Goal: Book appointment/travel/reservation

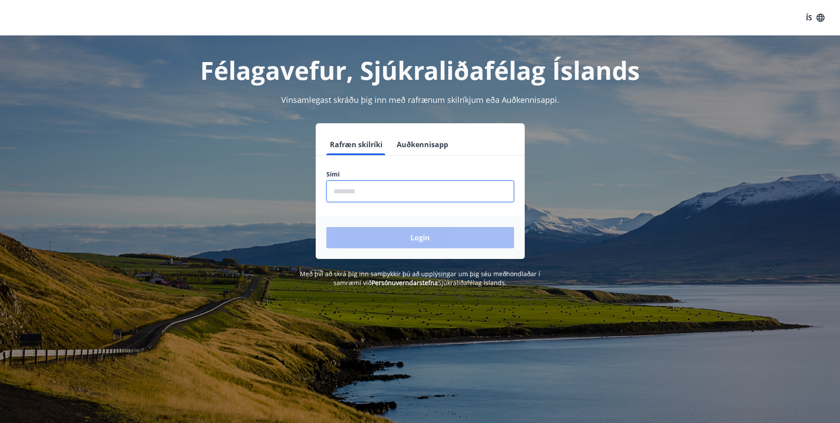
click at [346, 188] on input "phone" at bounding box center [420, 191] width 188 height 22
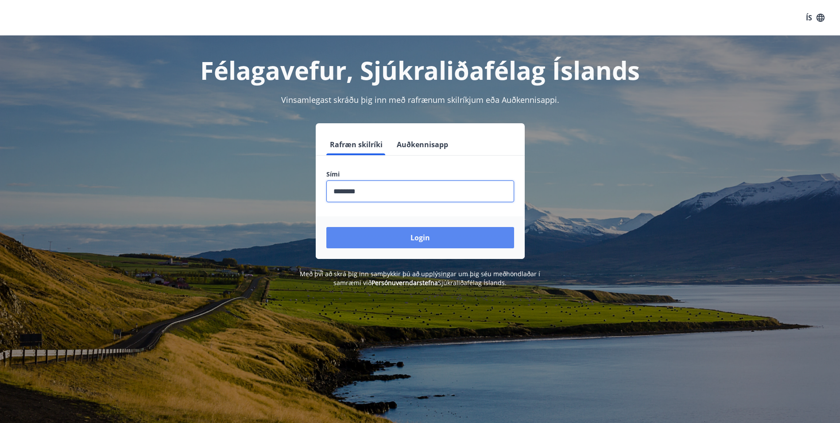
type input "********"
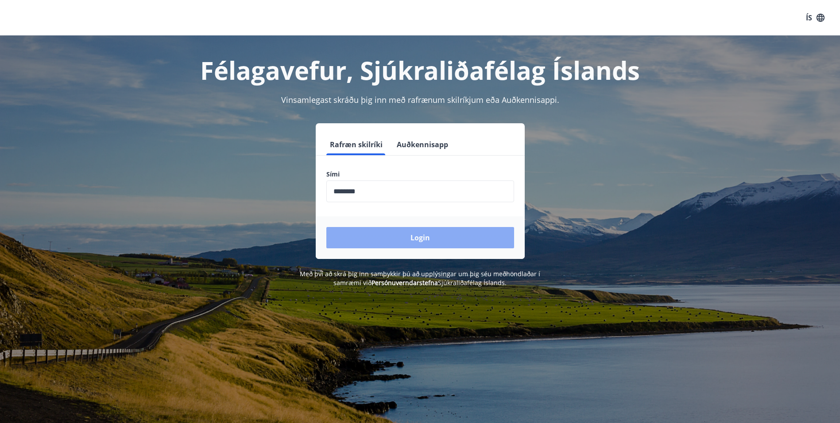
click at [422, 236] on button "Login" at bounding box center [420, 237] width 188 height 21
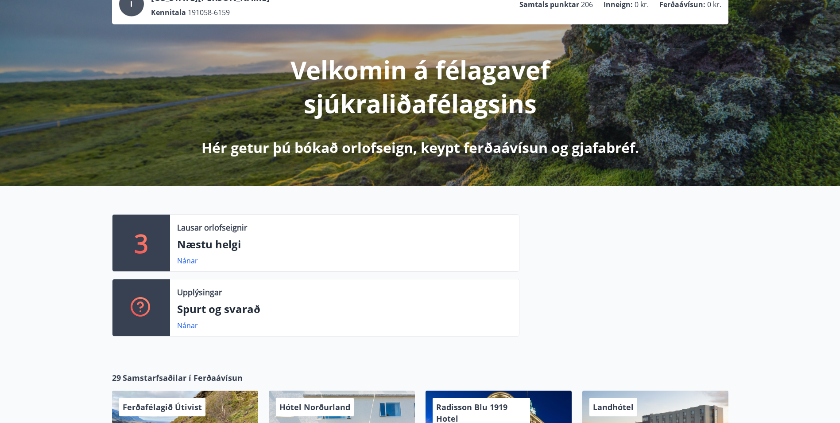
scroll to position [89, 0]
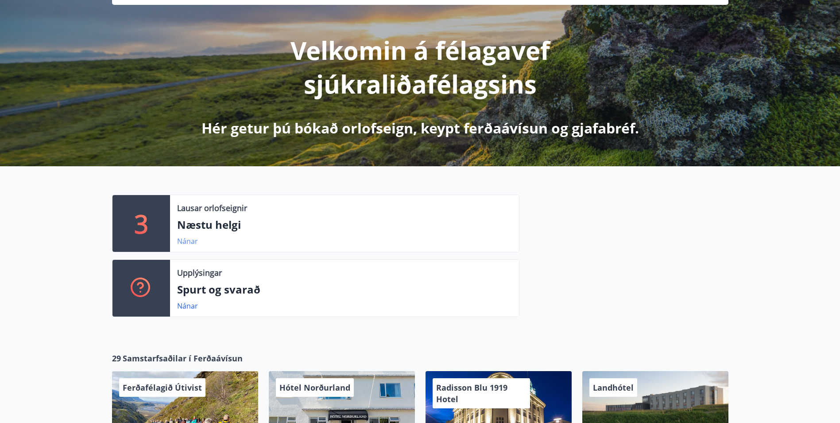
click at [187, 240] on link "Nánar" at bounding box center [187, 241] width 21 height 10
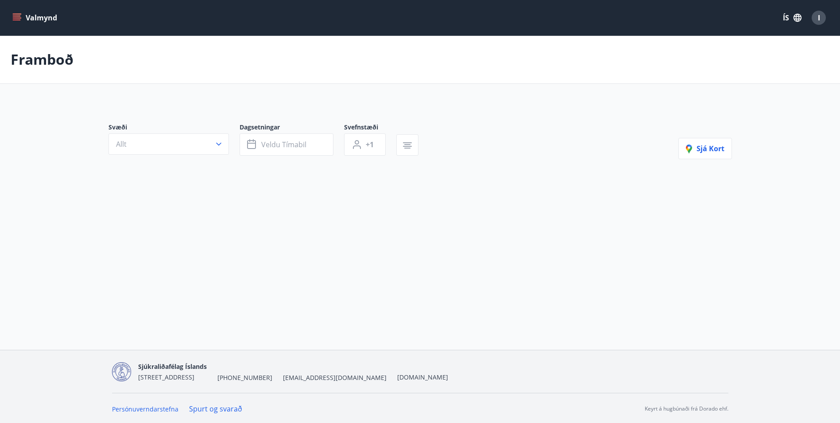
type input "*"
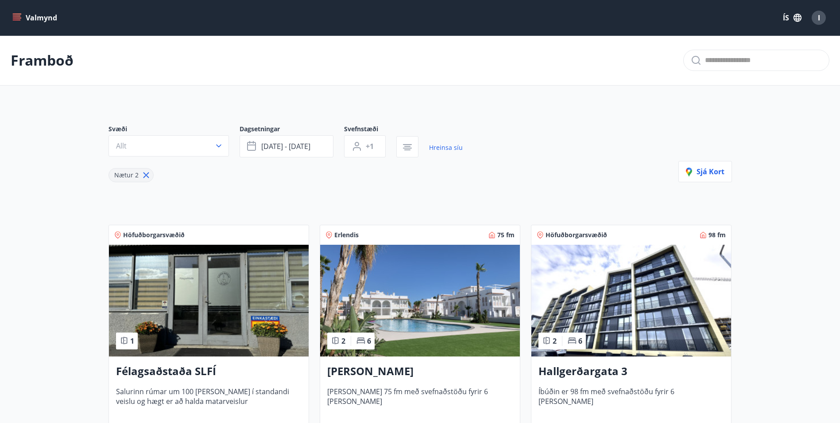
click at [636, 306] on img at bounding box center [632, 301] width 200 height 112
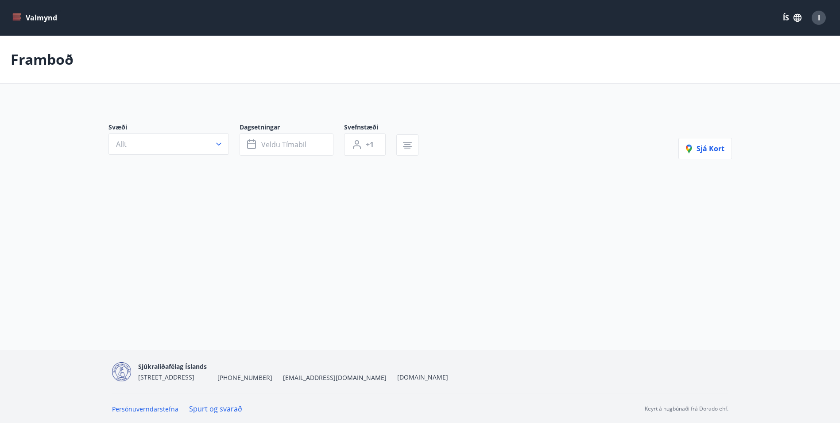
type input "*"
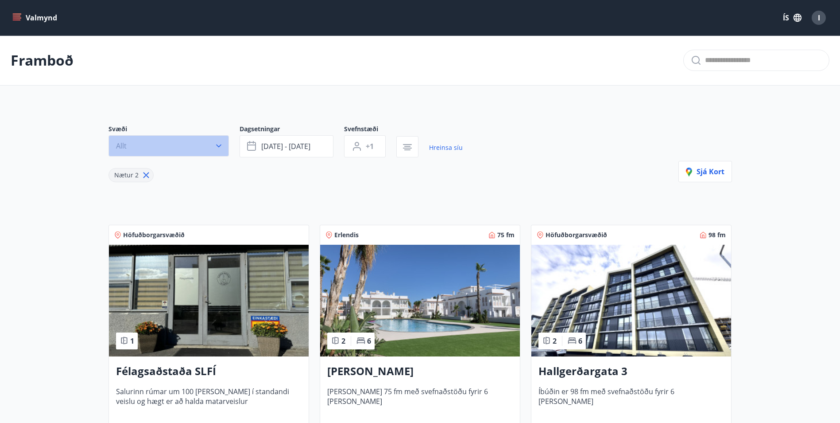
click at [217, 144] on icon "button" at bounding box center [218, 145] width 9 height 9
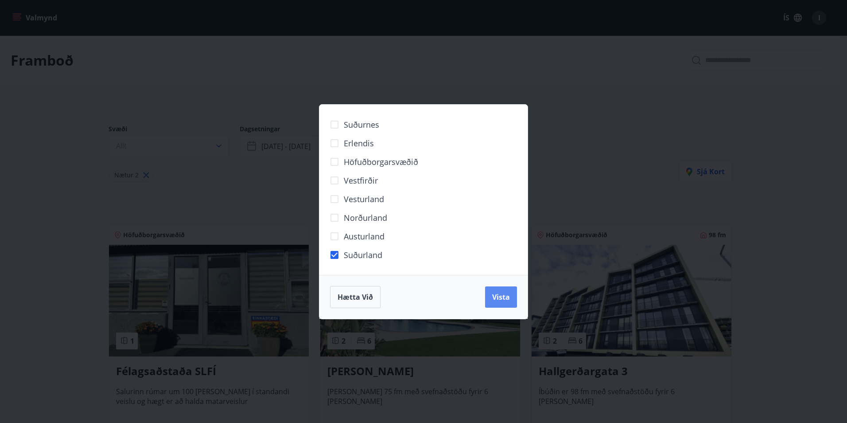
click at [496, 292] on span "Vista" at bounding box center [501, 297] width 18 height 10
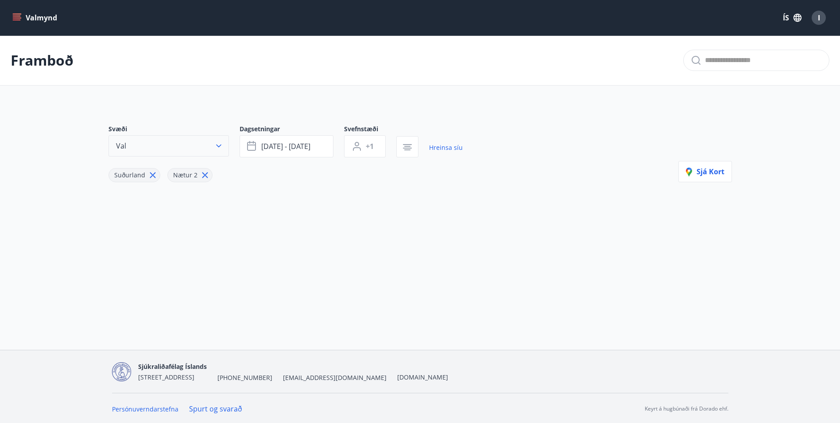
click at [218, 144] on icon "button" at bounding box center [218, 145] width 9 height 9
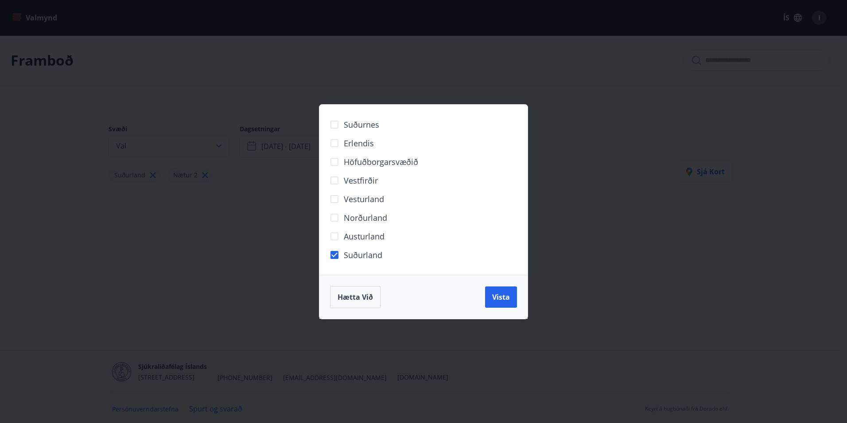
click at [582, 155] on div "Suðurnes Erlendis Höfuðborgarsvæðið Vestfirðir Vesturland Norðurland Austurland…" at bounding box center [423, 211] width 847 height 423
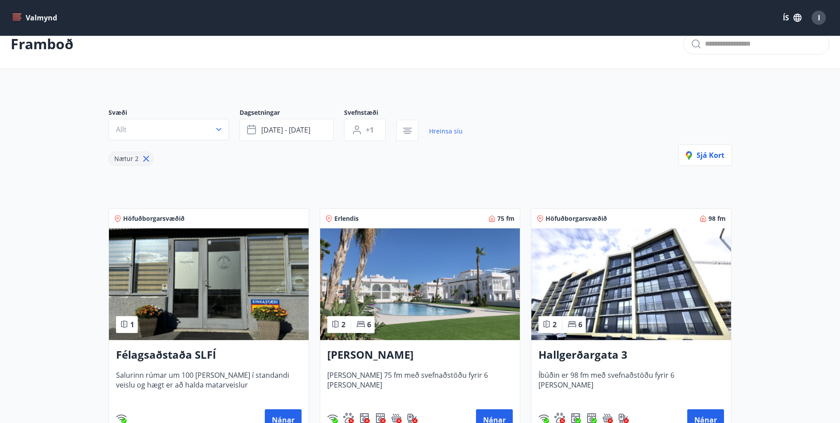
scroll to position [16, 0]
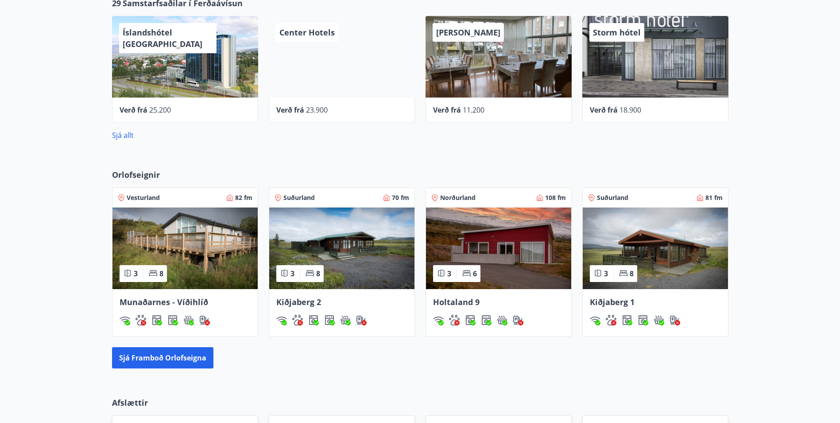
scroll to position [576, 0]
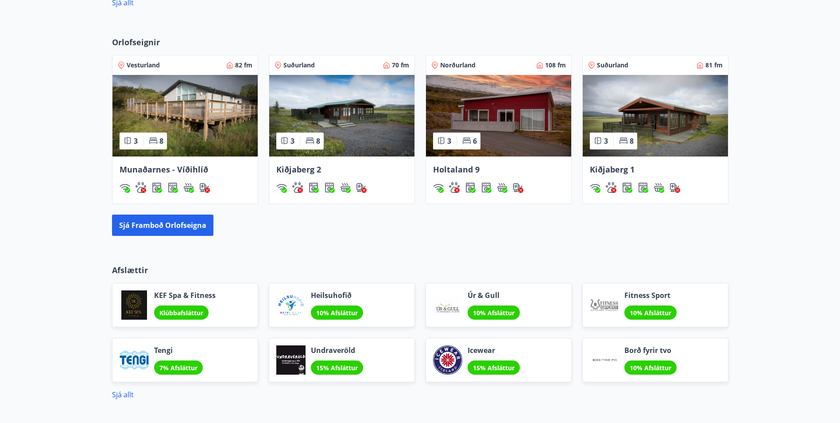
click at [195, 122] on img at bounding box center [185, 116] width 145 height 82
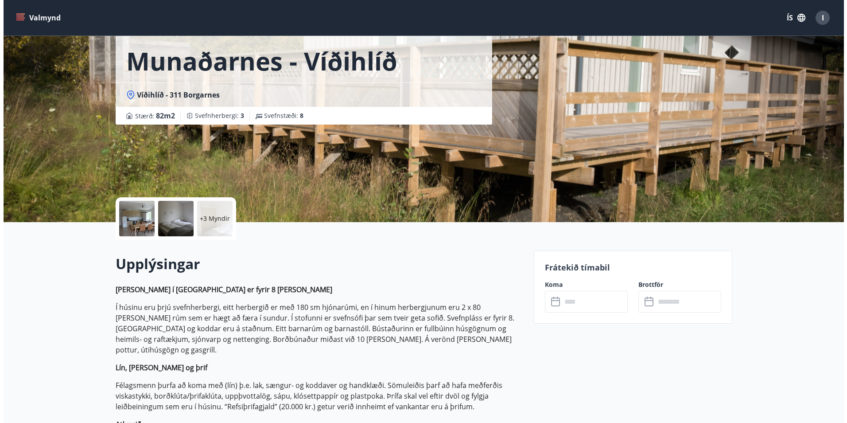
scroll to position [44, 0]
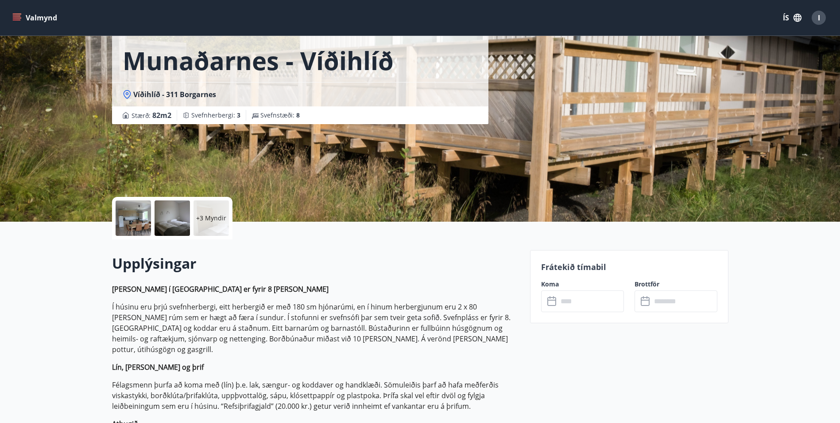
click at [211, 215] on p "+3 Myndir" at bounding box center [211, 218] width 30 height 9
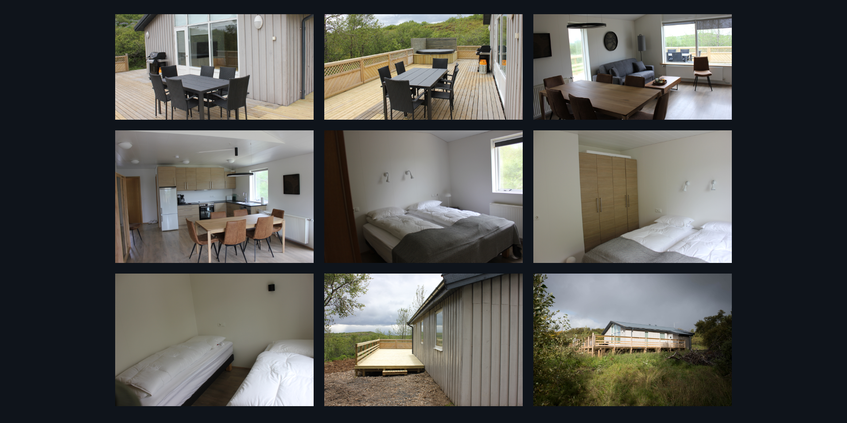
scroll to position [0, 0]
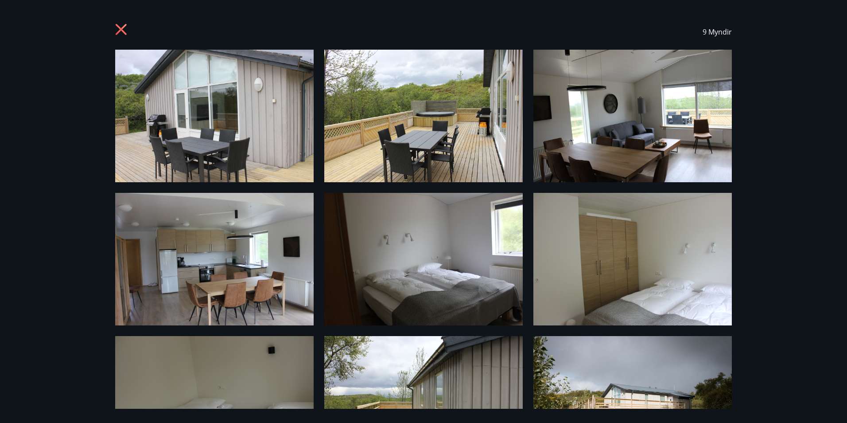
click at [261, 130] on img at bounding box center [214, 116] width 198 height 132
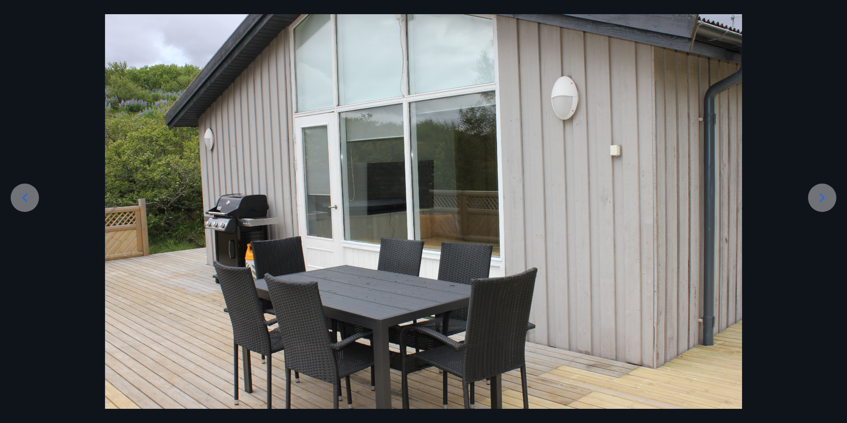
scroll to position [66, 0]
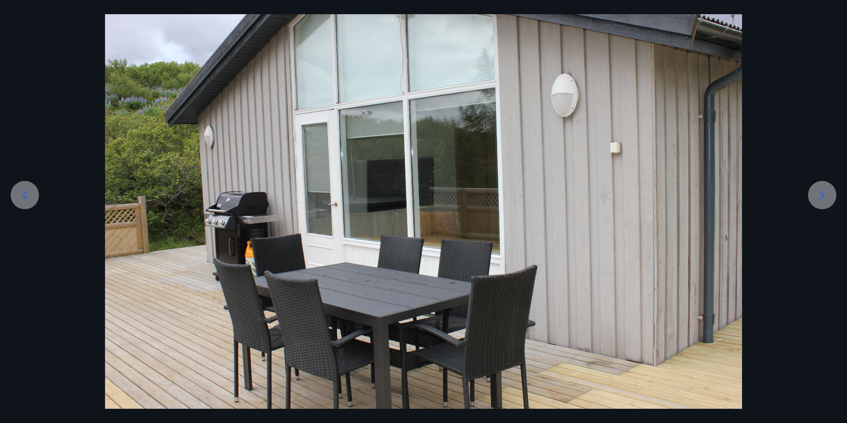
click at [821, 198] on icon at bounding box center [822, 195] width 5 height 8
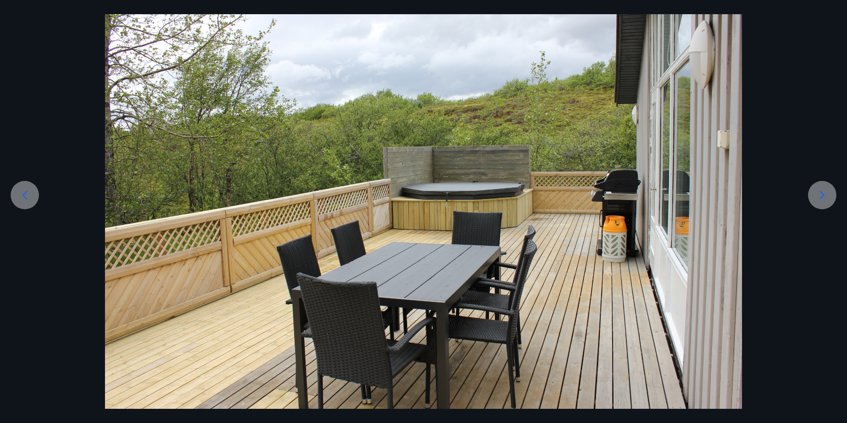
click at [821, 198] on icon at bounding box center [822, 195] width 5 height 8
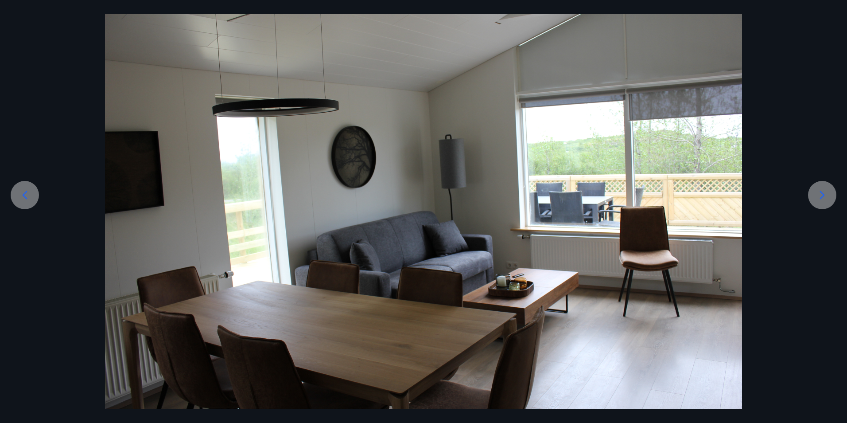
click at [821, 198] on icon at bounding box center [822, 195] width 5 height 8
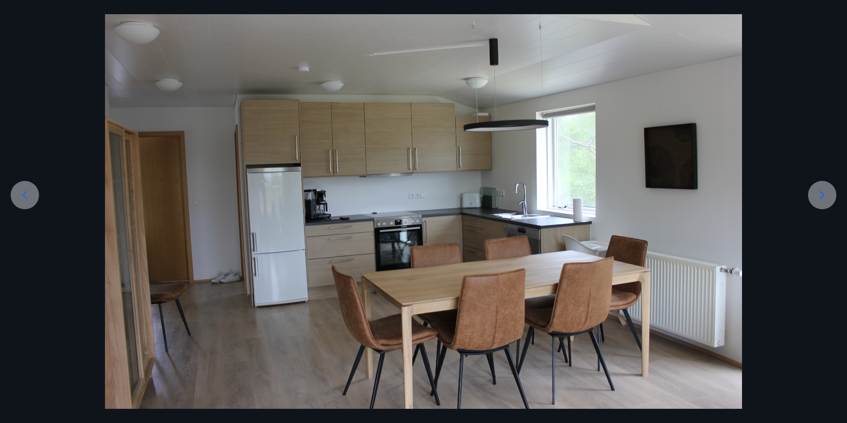
click at [821, 198] on icon at bounding box center [822, 195] width 5 height 8
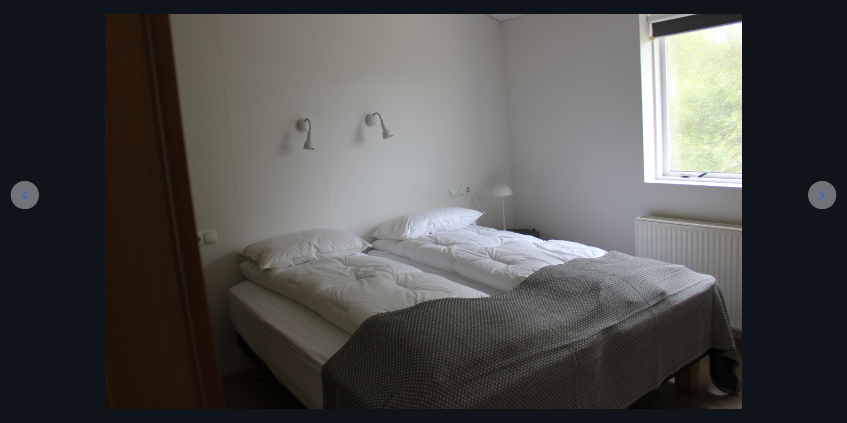
click at [821, 198] on icon at bounding box center [822, 195] width 5 height 8
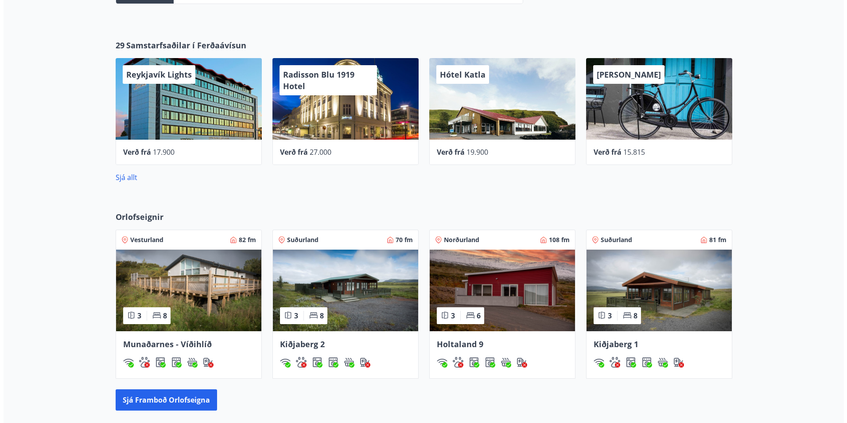
scroll to position [399, 0]
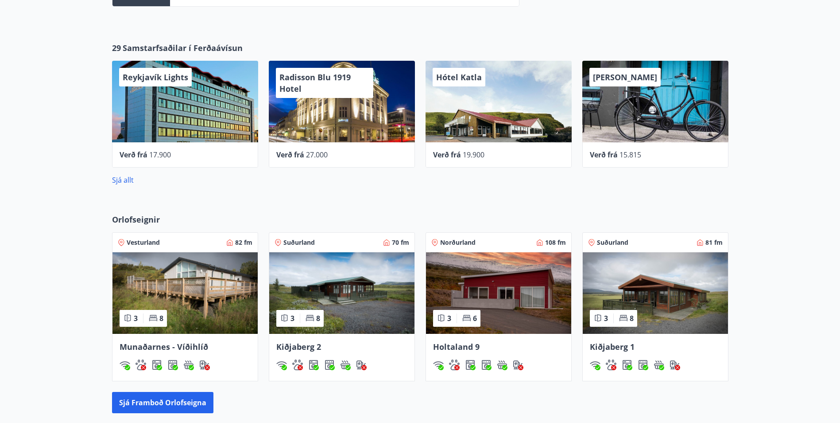
click at [487, 120] on div "Hótel Katla" at bounding box center [499, 102] width 146 height 82
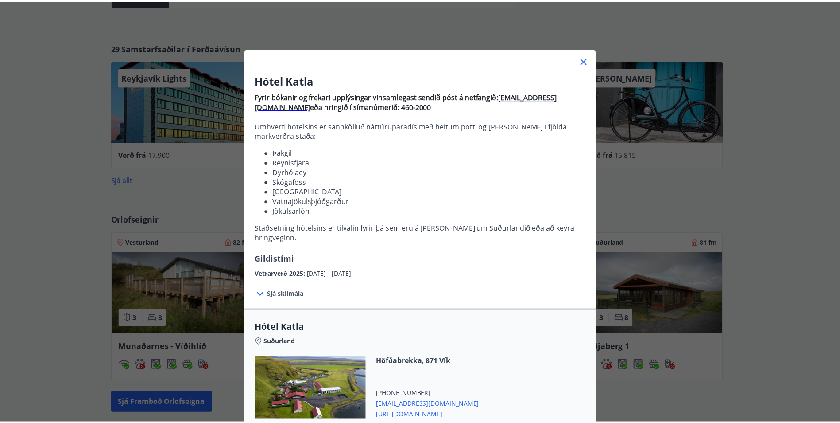
scroll to position [0, 0]
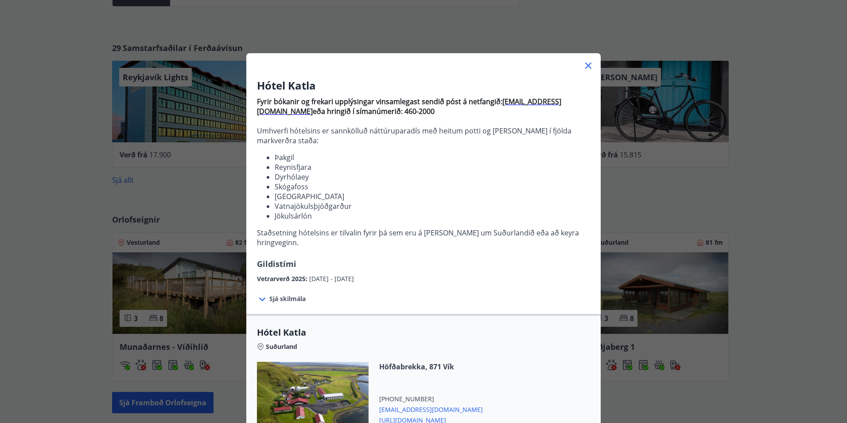
click at [583, 61] on icon at bounding box center [588, 65] width 11 height 11
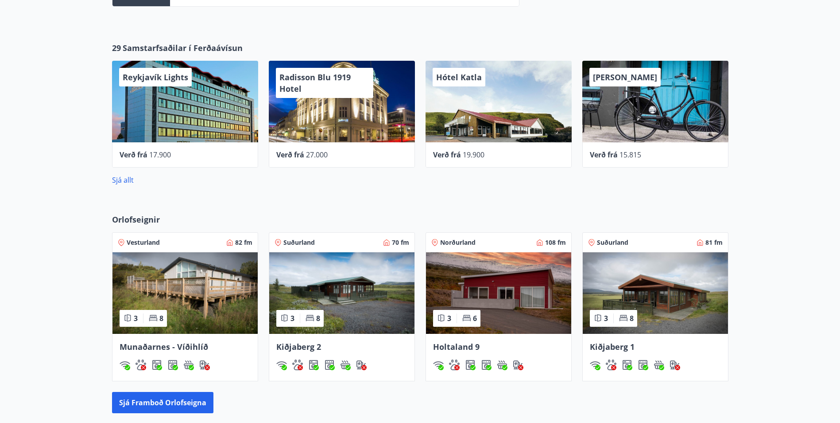
click at [207, 289] on img at bounding box center [185, 293] width 145 height 82
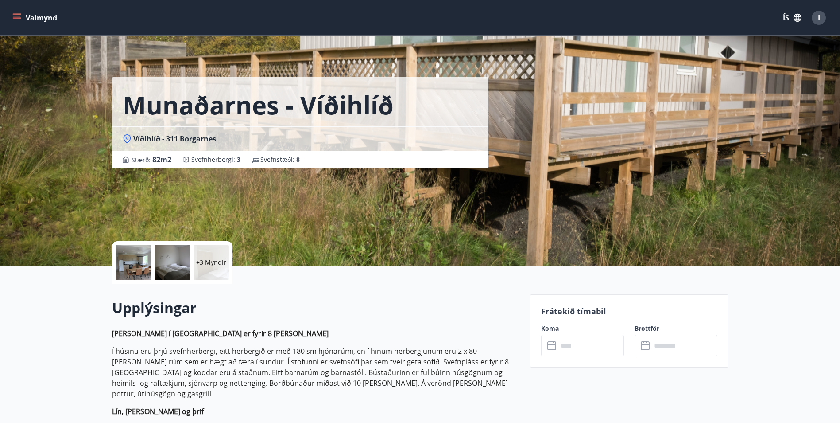
click at [554, 346] on icon at bounding box center [553, 345] width 11 height 11
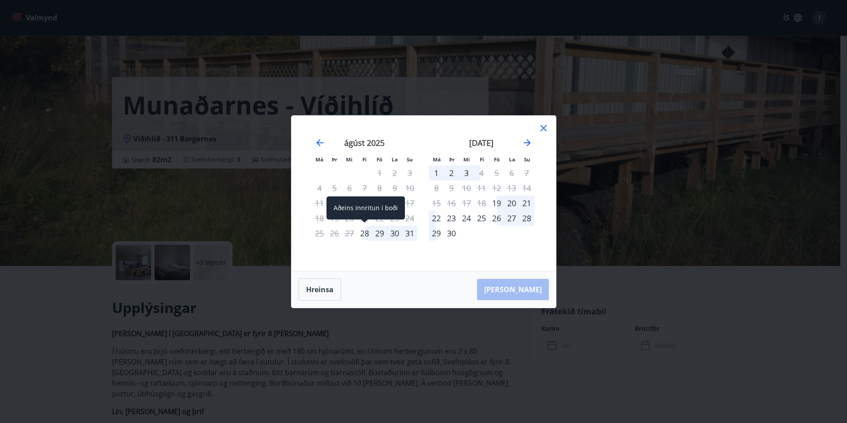
click at [366, 233] on div "28" at bounding box center [364, 232] width 15 height 15
click at [541, 127] on icon at bounding box center [543, 128] width 11 height 11
